Goal: Navigation & Orientation: Understand site structure

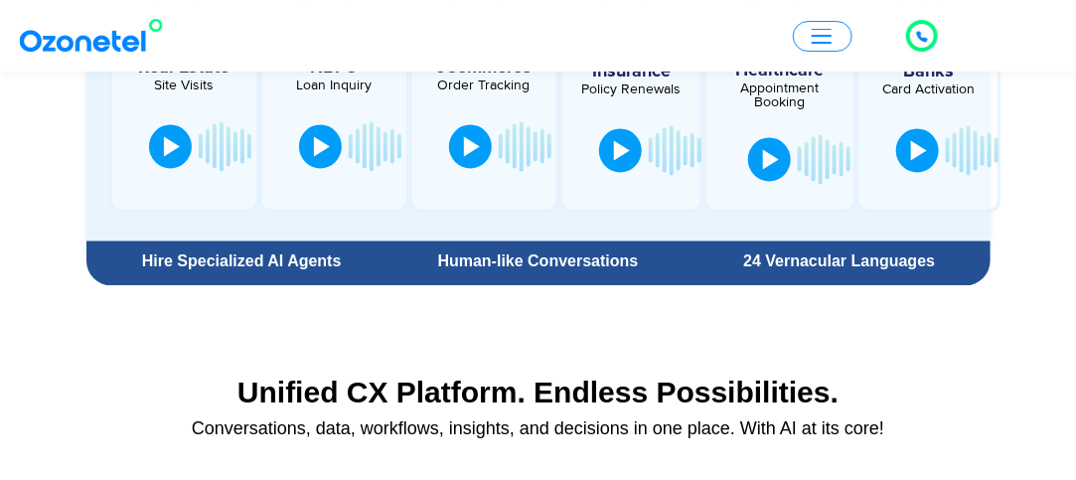
scroll to position [1255, 0]
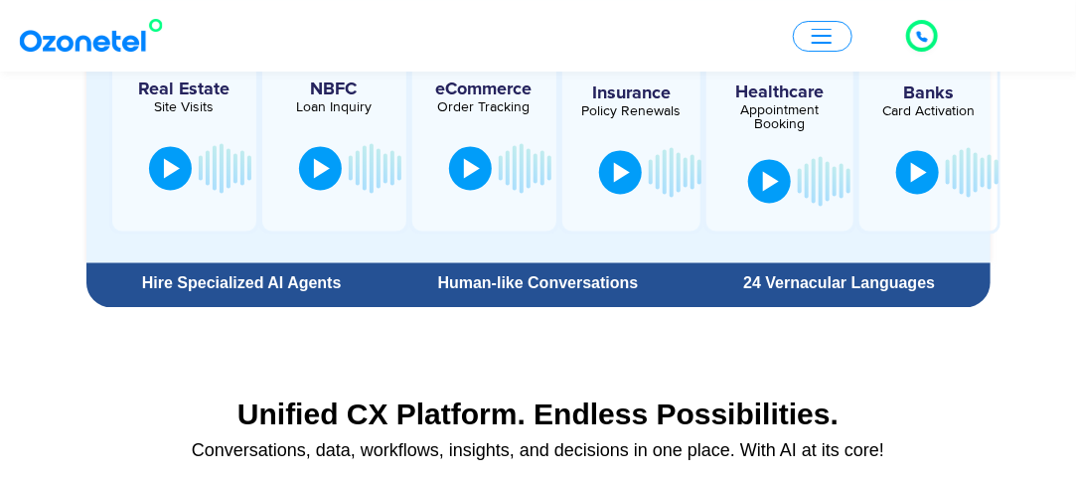
click at [839, 31] on button "button" at bounding box center [823, 36] width 60 height 31
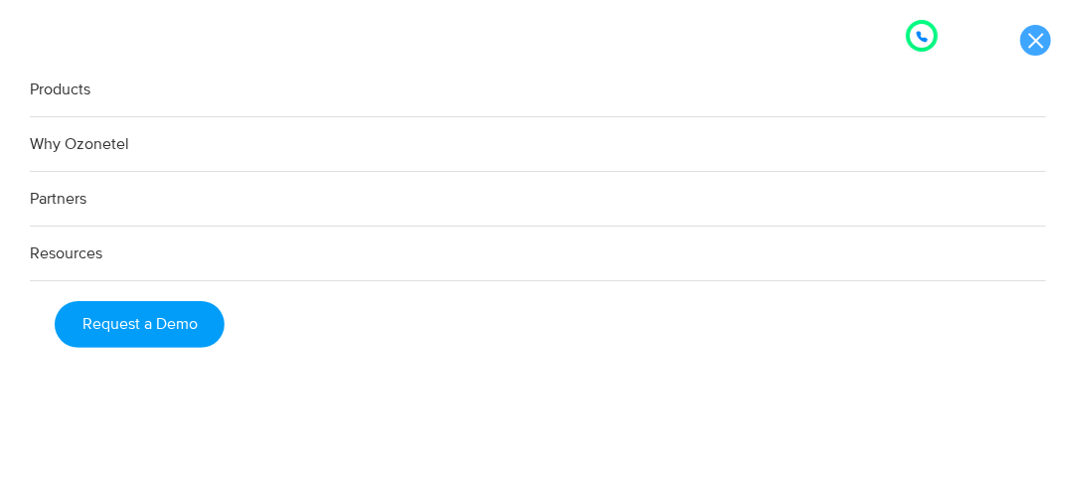
click at [1031, 34] on link at bounding box center [1035, 40] width 31 height 31
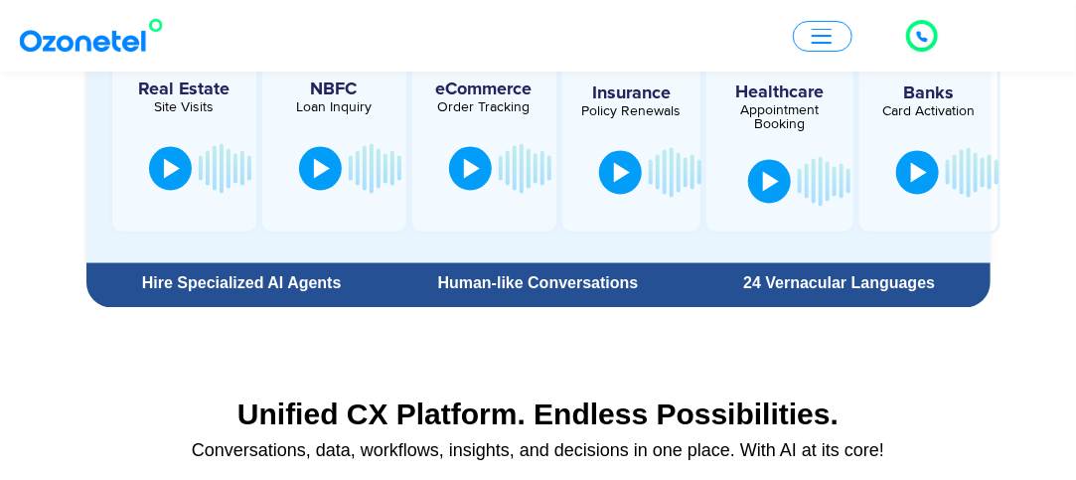
click at [921, 31] on icon at bounding box center [922, 37] width 12 height 12
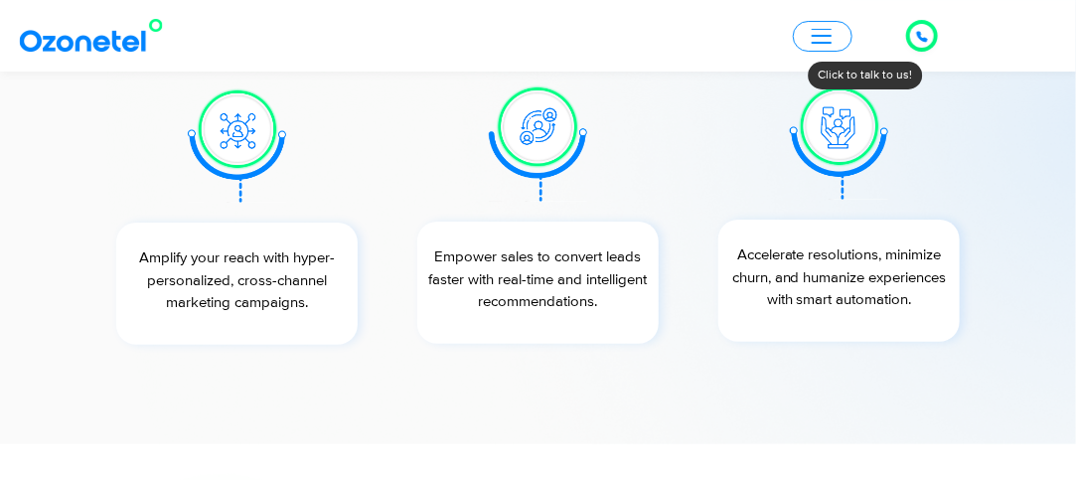
scroll to position [7602, 0]
